Goal: Understand process/instructions

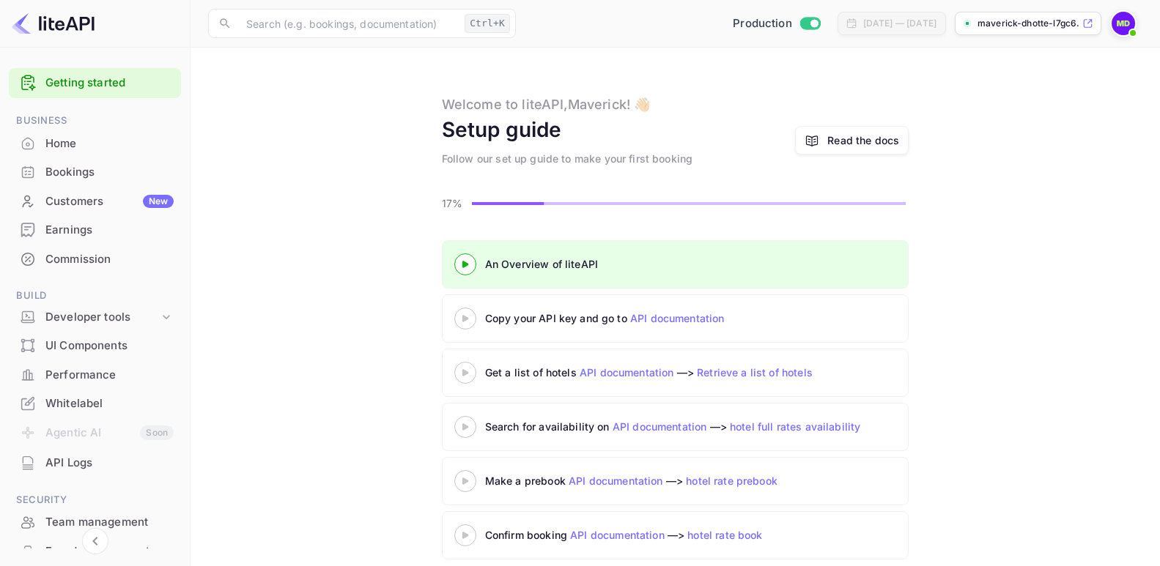
scroll to position [17, 0]
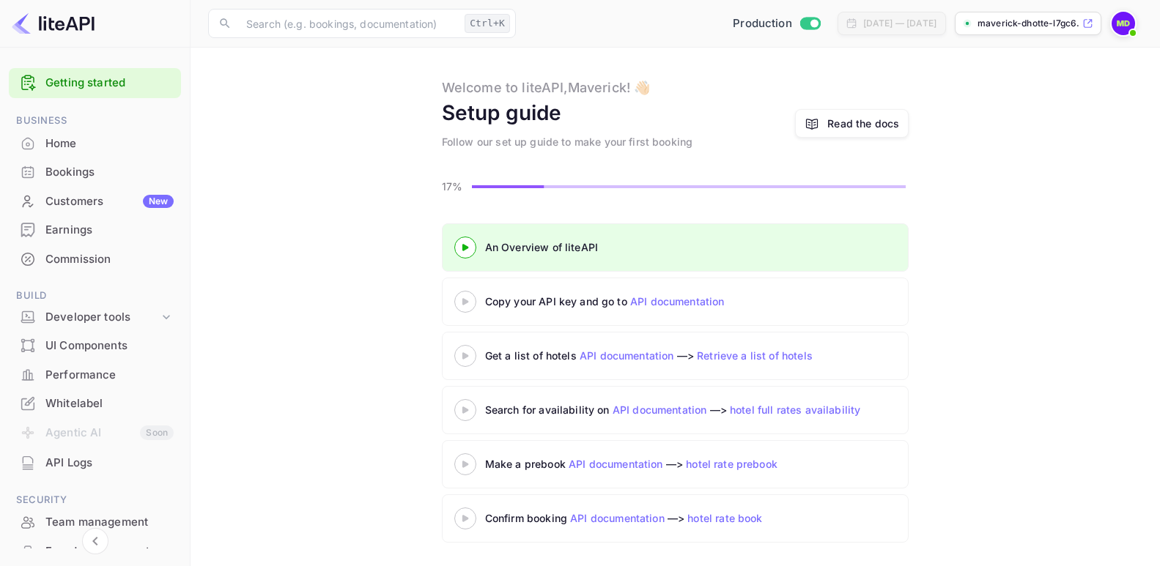
click at [467, 250] on icon at bounding box center [465, 247] width 51 height 7
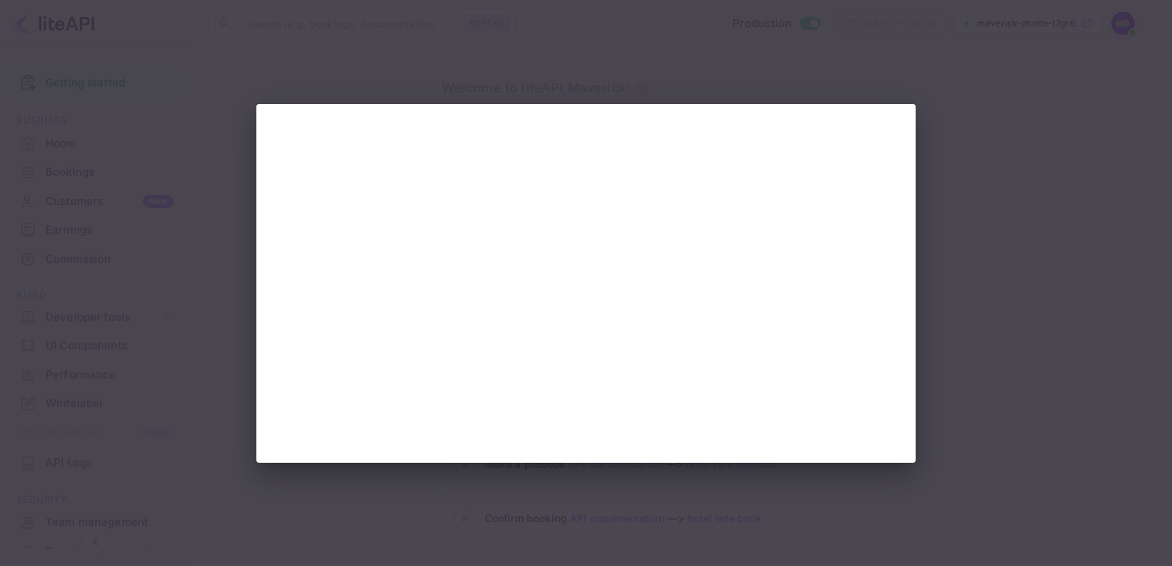
click at [902, 115] on div at bounding box center [585, 283] width 659 height 359
click at [985, 223] on div at bounding box center [586, 283] width 1172 height 566
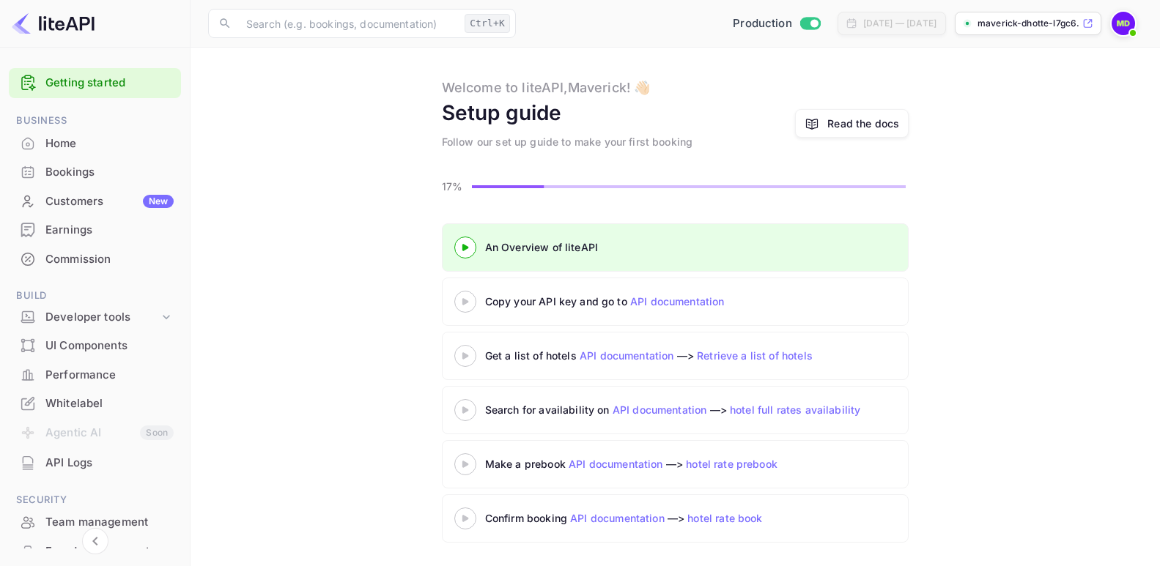
click at [470, 303] on icon at bounding box center [465, 301] width 51 height 7
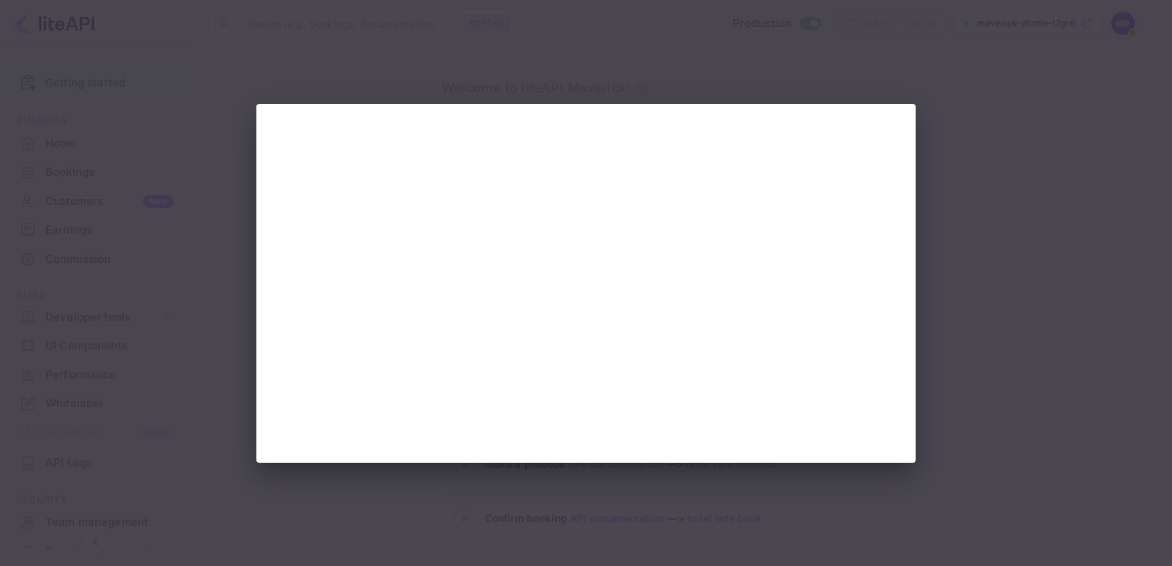
click at [854, 448] on iframe at bounding box center [586, 284] width 585 height 330
click at [1007, 110] on div at bounding box center [586, 283] width 1172 height 566
